Goal: Transaction & Acquisition: Purchase product/service

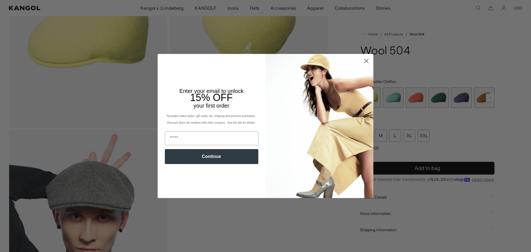
scroll to position [0, 114]
click at [232, 137] on input "Email" at bounding box center [211, 138] width 93 height 14
type input "**********"
click at [216, 155] on button "Continue" at bounding box center [211, 156] width 93 height 15
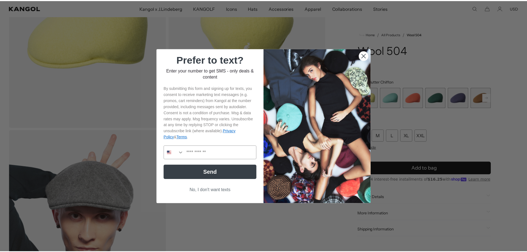
scroll to position [0, 0]
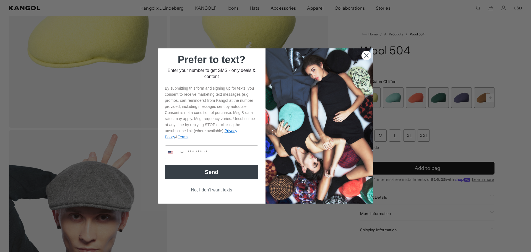
click at [209, 190] on button "No, I don't want texts" at bounding box center [211, 190] width 93 height 11
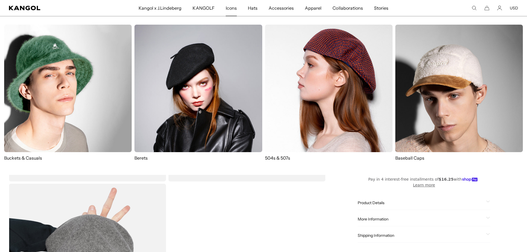
click at [289, 73] on img at bounding box center [328, 88] width 127 height 127
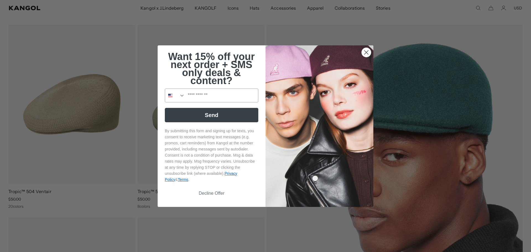
scroll to position [55, 0]
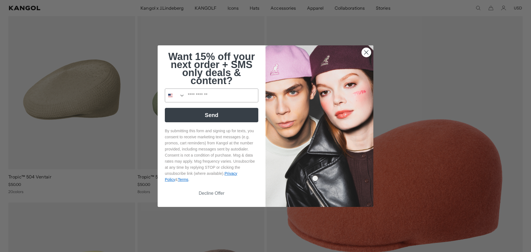
click at [364, 51] on icon "Close dialog" at bounding box center [366, 52] width 4 height 4
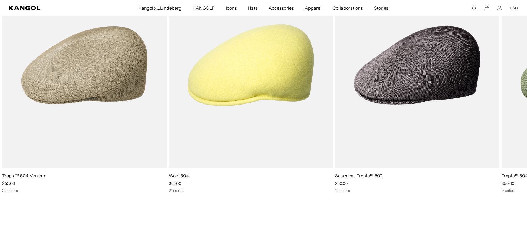
scroll to position [0, 114]
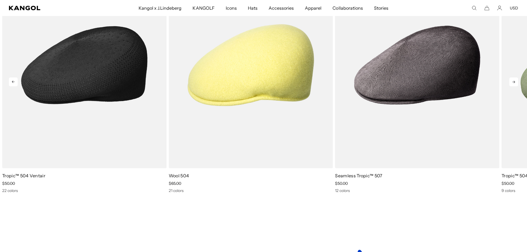
click at [103, 112] on img "1 of 10" at bounding box center [84, 65] width 164 height 206
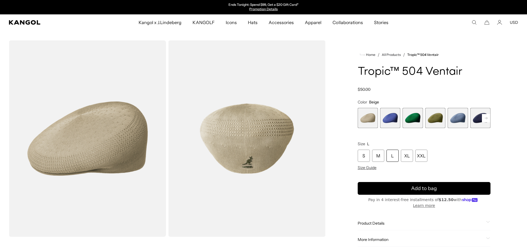
click at [487, 117] on rect at bounding box center [486, 118] width 8 height 8
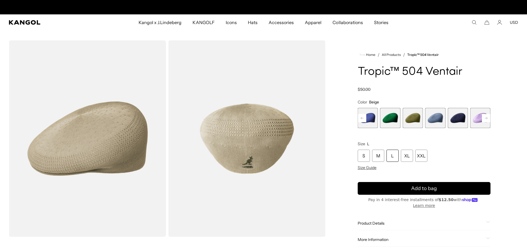
scroll to position [0, 114]
click at [487, 117] on rect at bounding box center [486, 118] width 8 height 8
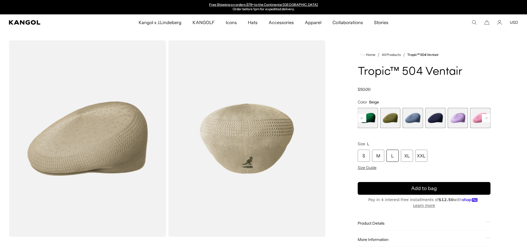
click at [487, 117] on rect at bounding box center [486, 118] width 8 height 8
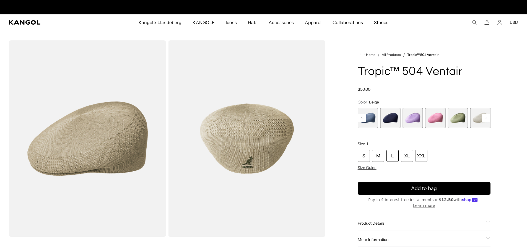
click at [487, 117] on rect at bounding box center [486, 118] width 8 height 8
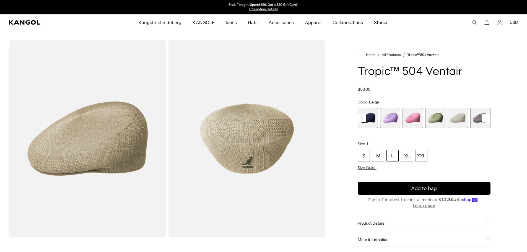
click at [487, 117] on rect at bounding box center [486, 118] width 8 height 8
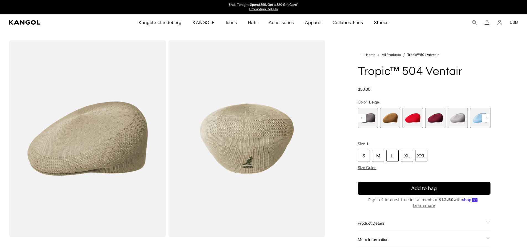
click at [487, 117] on rect at bounding box center [486, 118] width 8 height 8
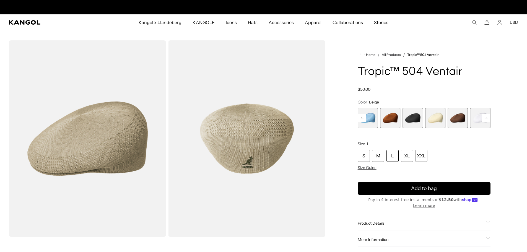
click at [410, 120] on span "18 of 22" at bounding box center [412, 118] width 20 height 20
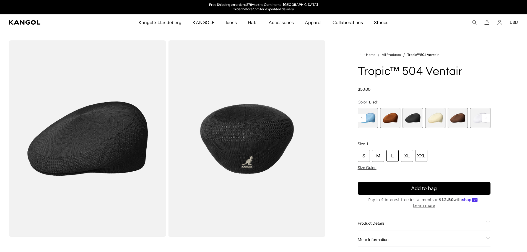
click at [392, 157] on div "L" at bounding box center [392, 156] width 12 height 12
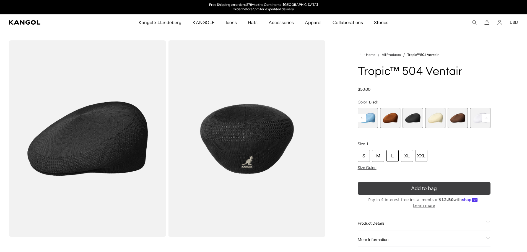
click at [413, 187] on span "Add to bag" at bounding box center [424, 188] width 26 height 7
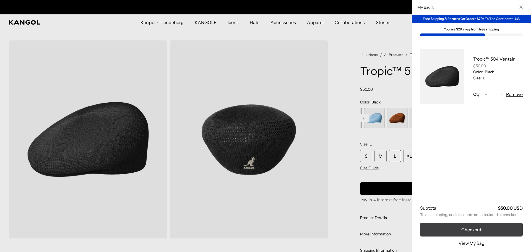
scroll to position [0, 0]
click at [463, 230] on button "Checkout" at bounding box center [471, 230] width 103 height 14
